Goal: Information Seeking & Learning: Learn about a topic

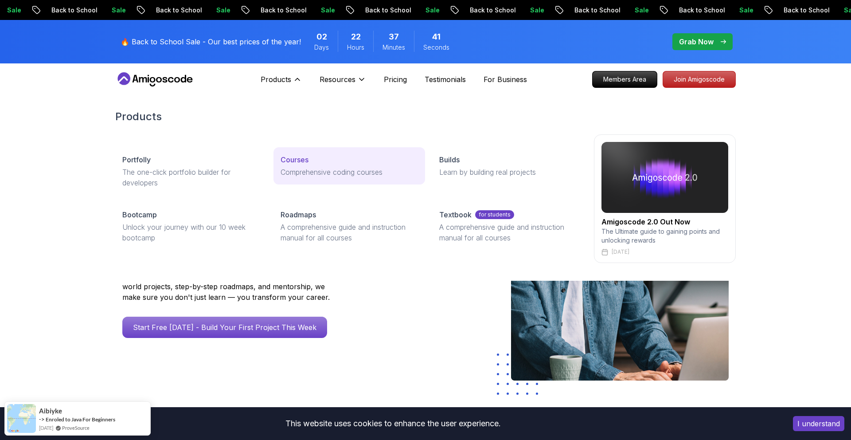
click at [299, 166] on link "Courses Comprehensive coding courses" at bounding box center [348, 165] width 151 height 37
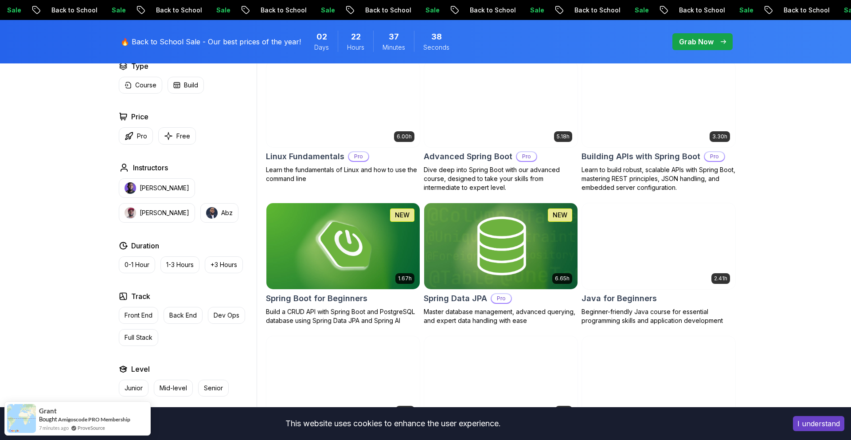
scroll to position [281, 0]
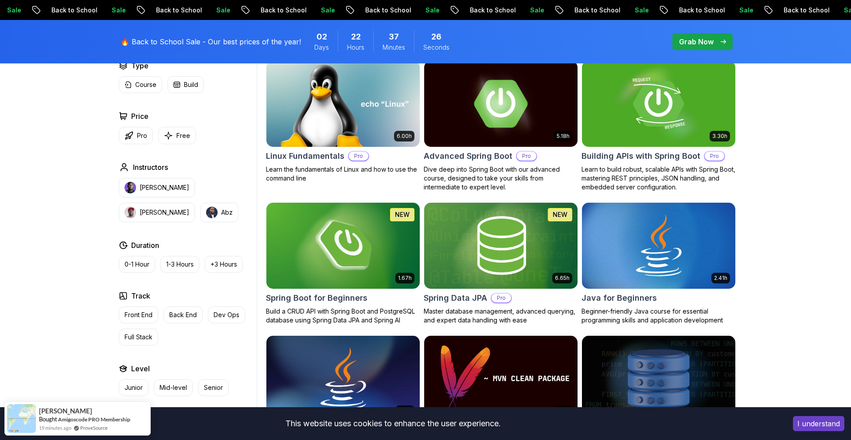
click at [512, 118] on img at bounding box center [500, 103] width 161 height 90
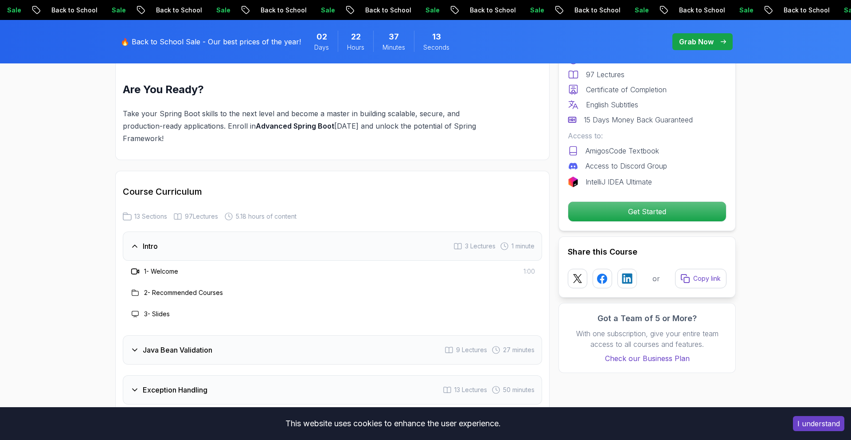
scroll to position [1088, 0]
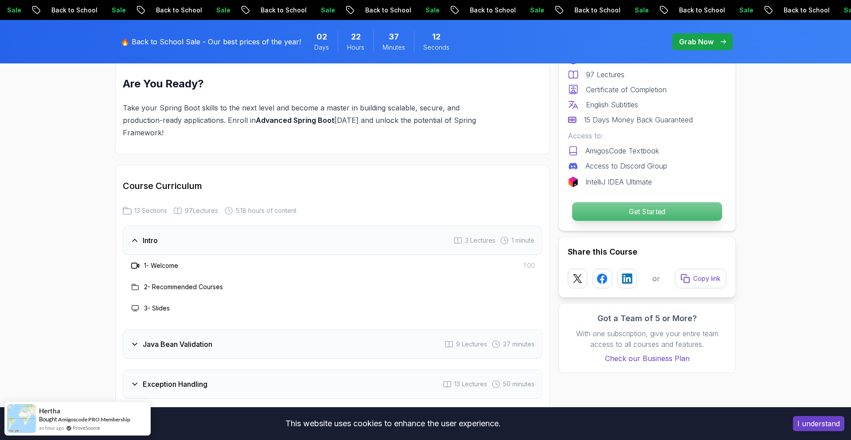
click at [599, 214] on p "Get Started" at bounding box center [647, 211] width 150 height 19
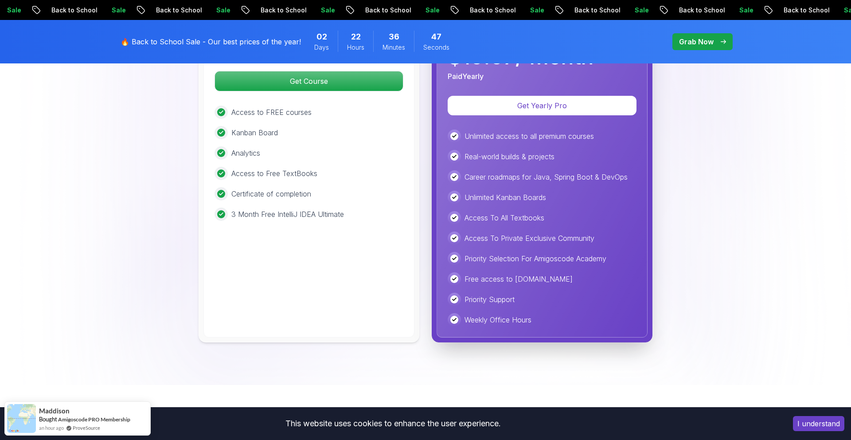
scroll to position [2163, 0]
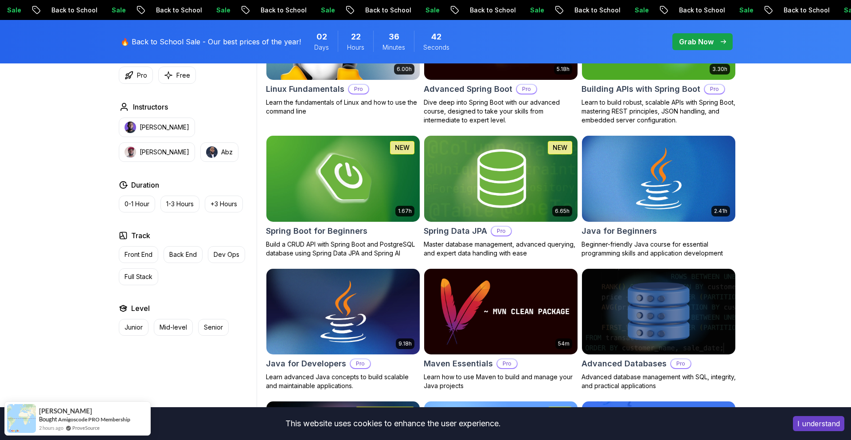
scroll to position [351, 0]
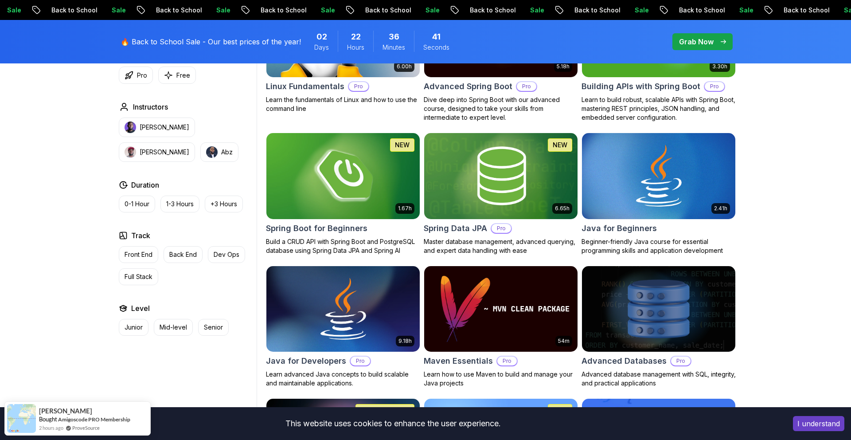
click at [370, 175] on img at bounding box center [342, 176] width 161 height 90
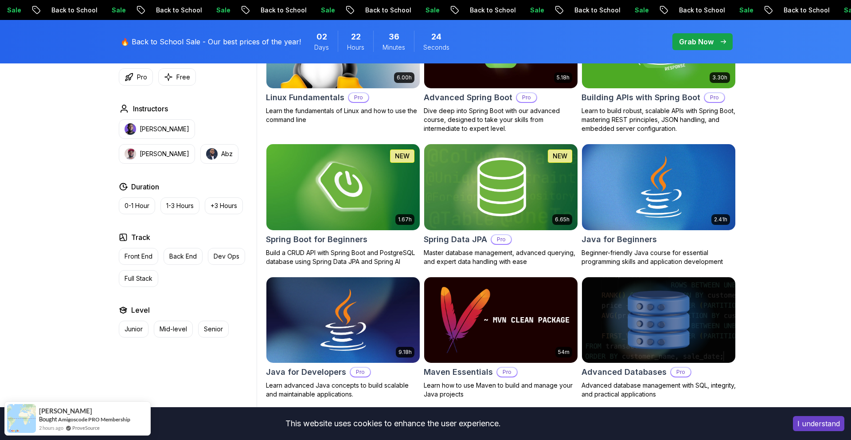
scroll to position [335, 0]
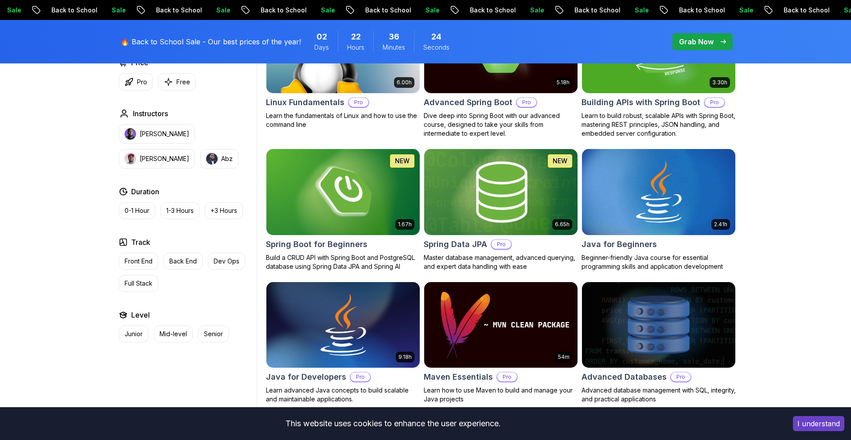
click at [516, 200] on img at bounding box center [500, 192] width 161 height 90
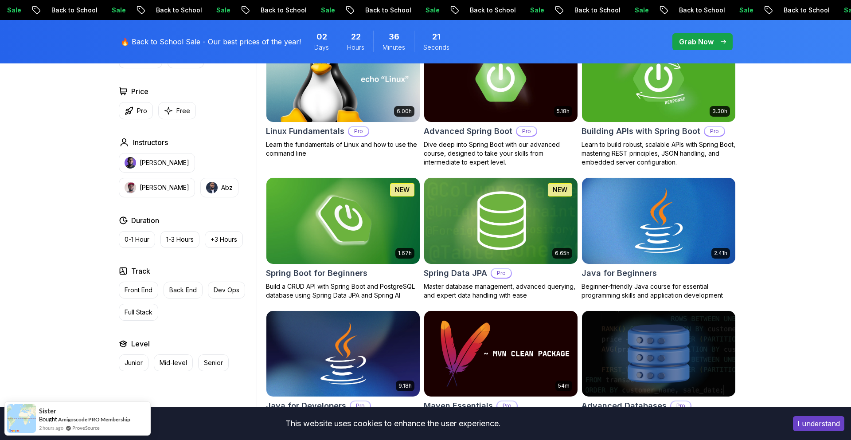
scroll to position [335, 0]
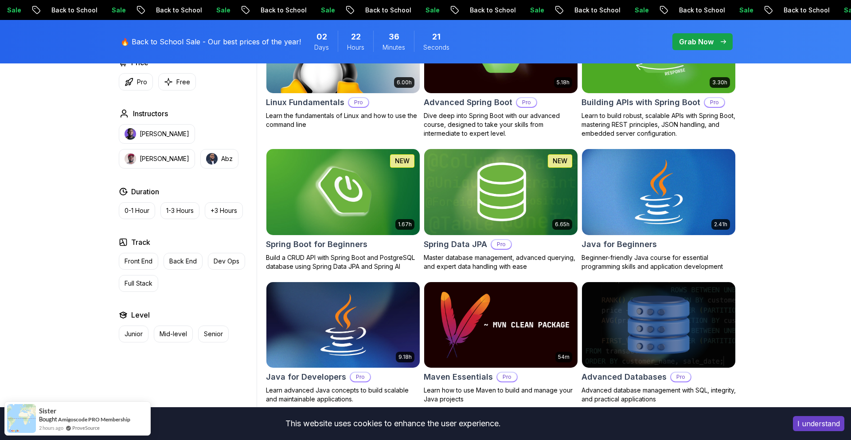
click at [617, 184] on img at bounding box center [658, 192] width 161 height 90
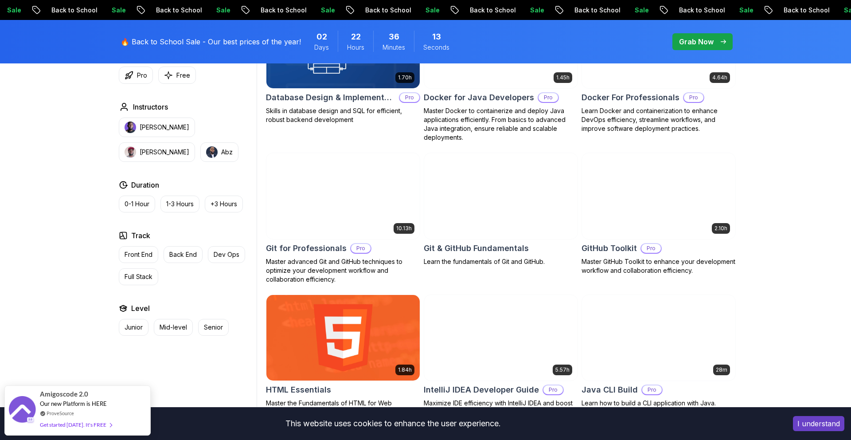
scroll to position [891, 0]
